Goal: Task Accomplishment & Management: Complete application form

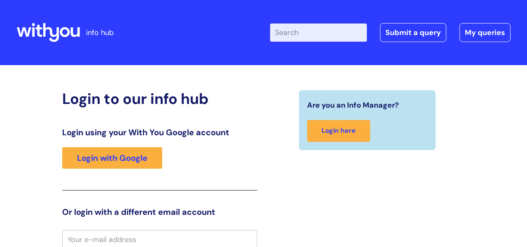
scroll to position [2, 0]
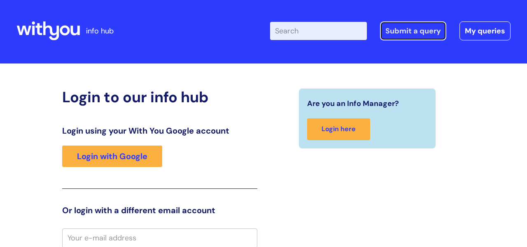
click at [401, 31] on link "Submit a query" at bounding box center [413, 30] width 66 height 19
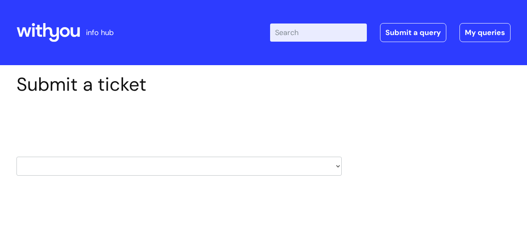
click at [337, 167] on select "HR / People IT and Support Clinical Drug Alerts Finance Accounts Data Support T…" at bounding box center [179, 166] width 326 height 19
select select "payroll"
click at [16, 157] on select "HR / People IT and Support Clinical Drug Alerts Finance Accounts Data Support T…" at bounding box center [179, 166] width 326 height 19
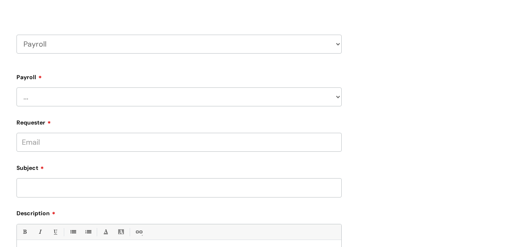
scroll to position [131, 0]
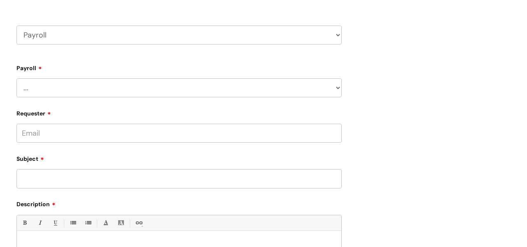
click at [337, 88] on select "... New Hires bank details/starter checklist forms Payroll queries Receiving in…" at bounding box center [179, 87] width 326 height 19
click at [338, 34] on select "HR / People IT and Support Clinical Drug Alerts Finance Accounts Data Support T…" at bounding box center [179, 35] width 326 height 19
select select "hr_/_people"
click at [16, 26] on select "HR / People IT and Support Clinical Drug Alerts Finance Accounts Data Support T…" at bounding box center [179, 35] width 326 height 19
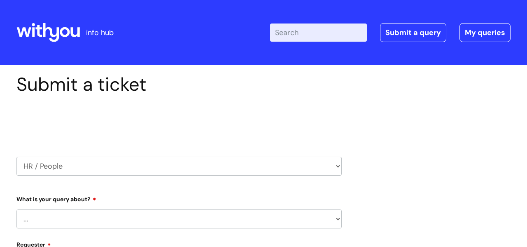
click at [337, 218] on select "... Absence Query Holiday Query Employee change request General HR Query iTrent…" at bounding box center [179, 218] width 326 height 19
click at [225, 165] on select "HR / People IT and Support Clinical Drug Alerts Finance Accounts Data Support T…" at bounding box center [179, 166] width 326 height 19
select select "pensions"
click at [16, 157] on select "HR / People IT and Support Clinical Drug Alerts Finance Accounts Data Support T…" at bounding box center [179, 166] width 326 height 19
